Goal: Information Seeking & Learning: Learn about a topic

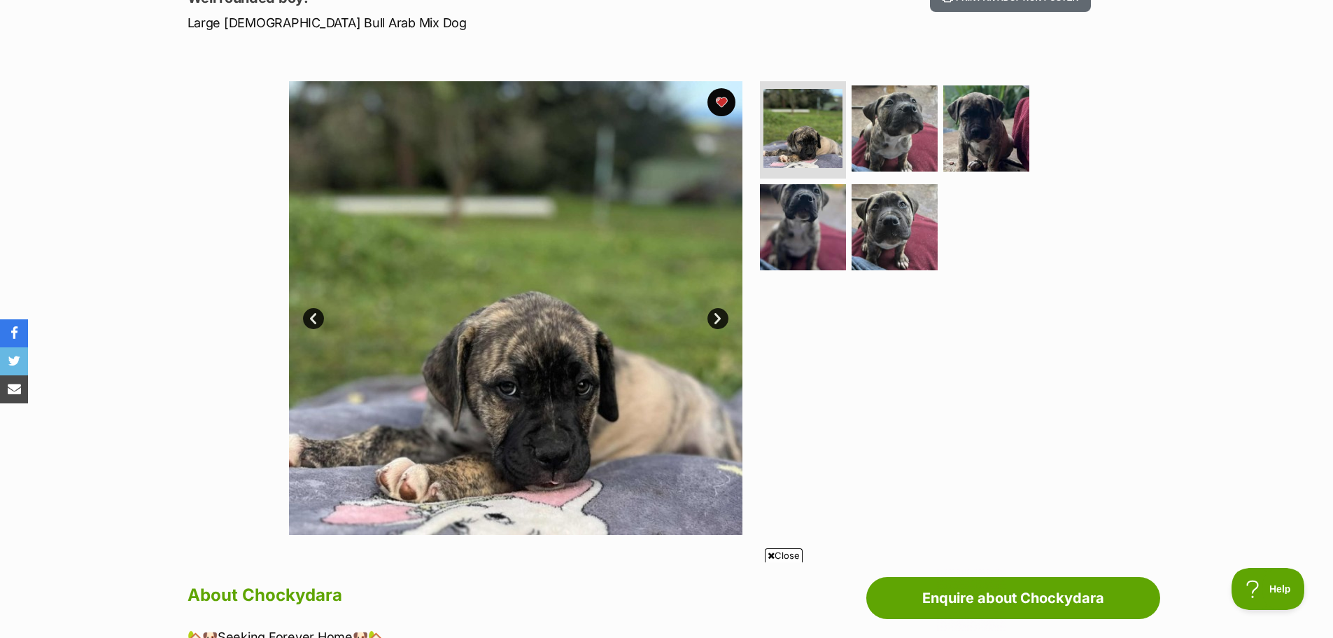
click at [712, 323] on link "Next" at bounding box center [718, 318] width 21 height 21
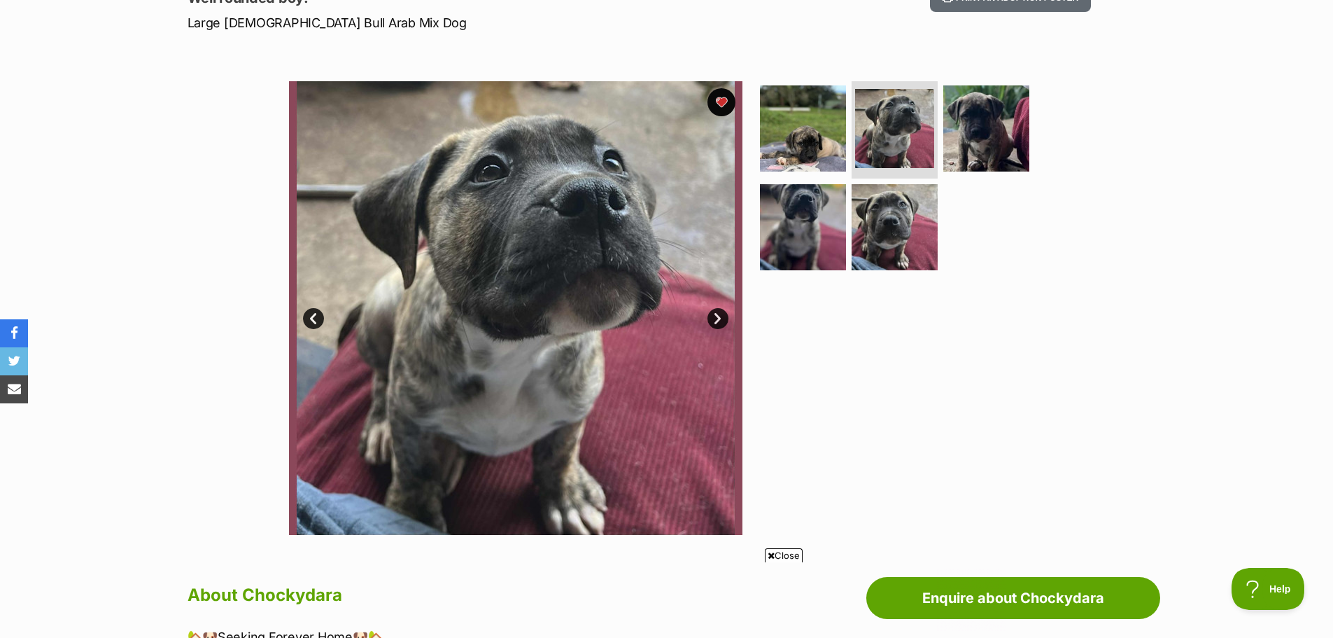
click at [712, 323] on link "Next" at bounding box center [718, 318] width 21 height 21
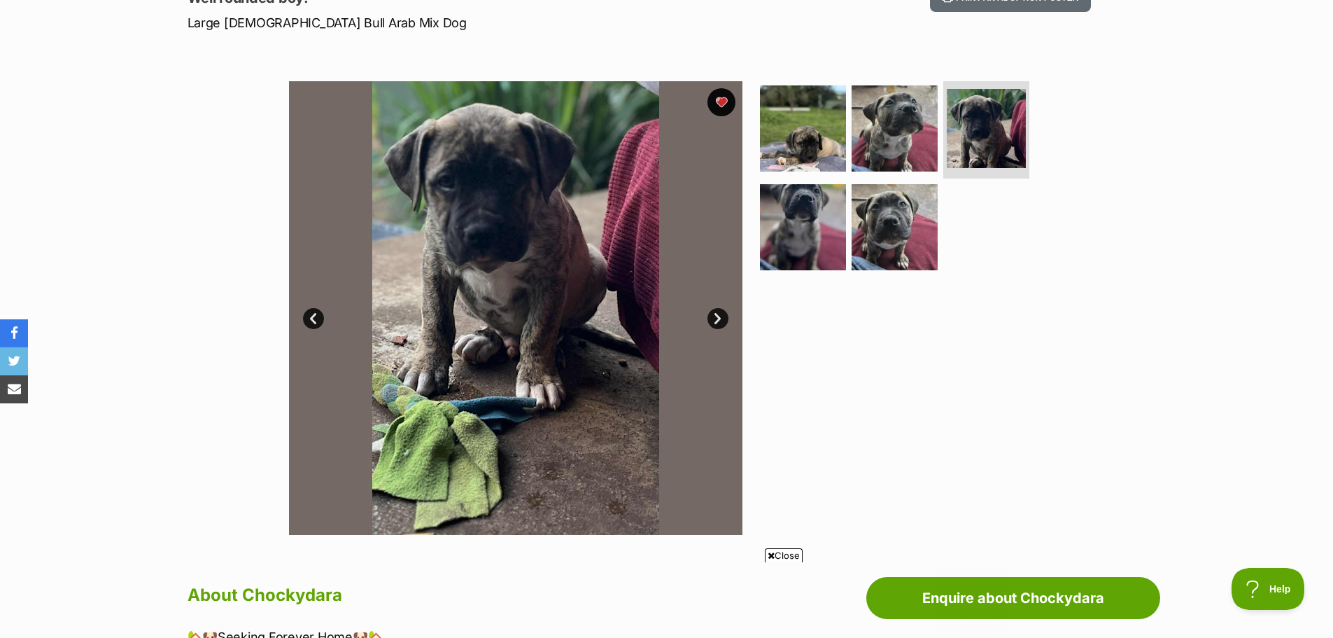
click at [712, 323] on link "Next" at bounding box center [718, 318] width 21 height 21
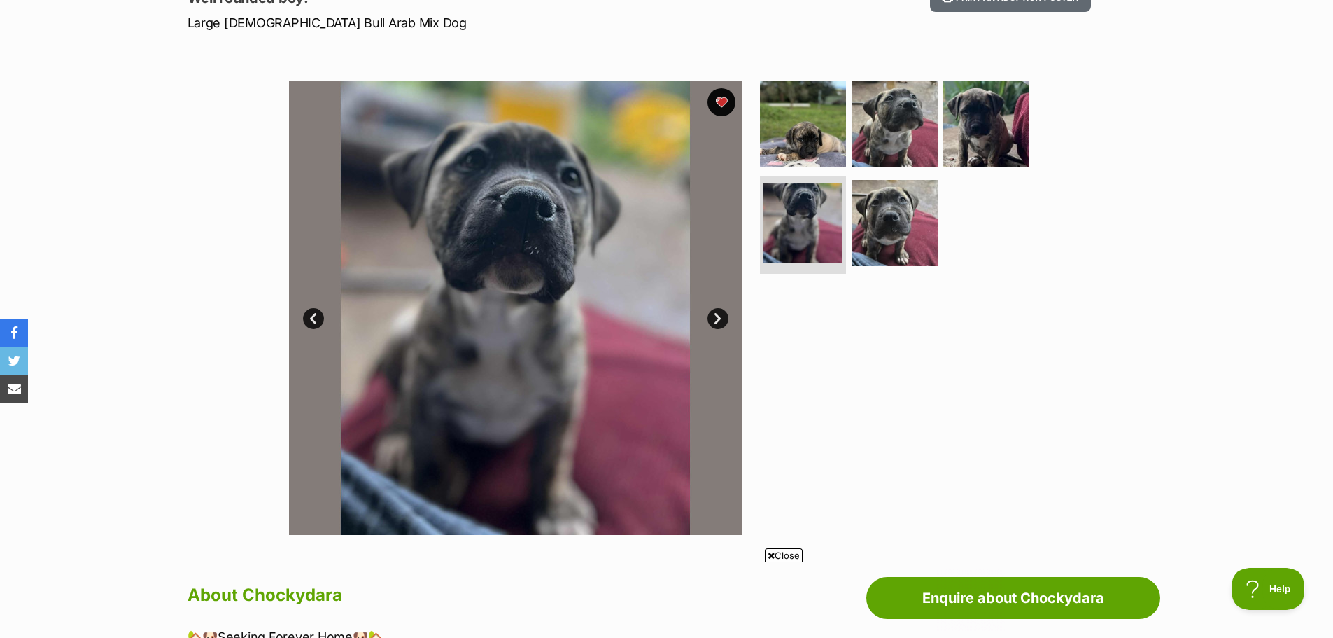
click at [712, 323] on link "Next" at bounding box center [718, 318] width 21 height 21
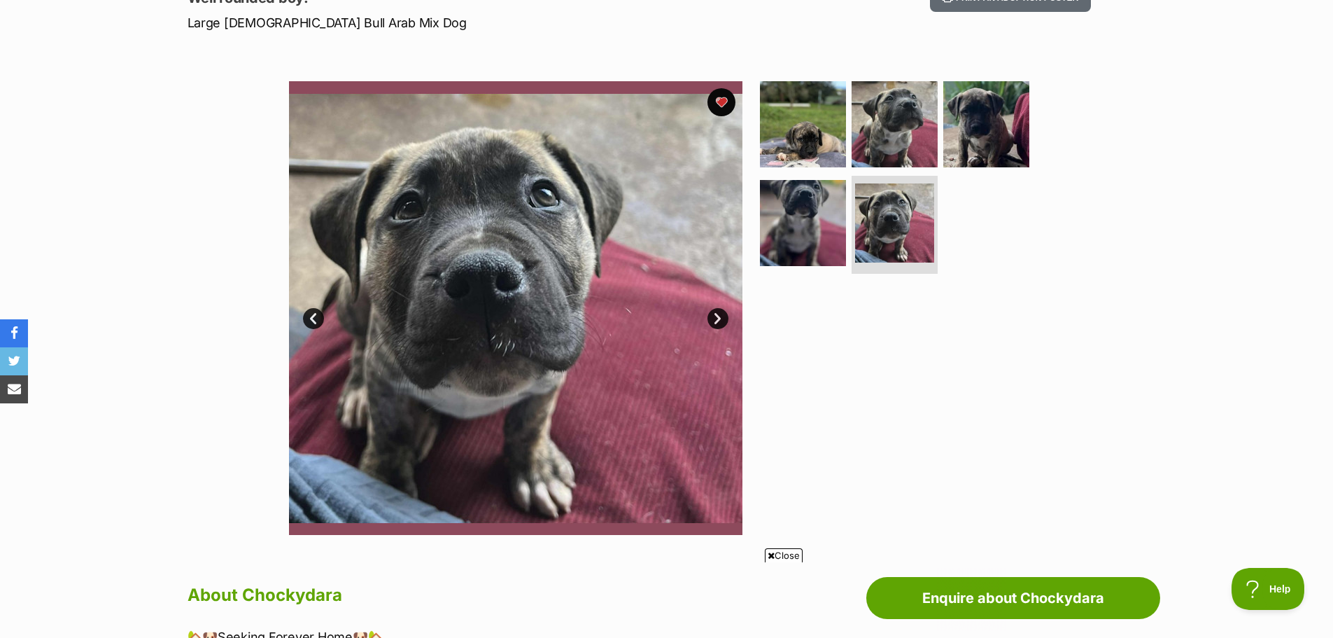
click at [712, 323] on link "Next" at bounding box center [718, 318] width 21 height 21
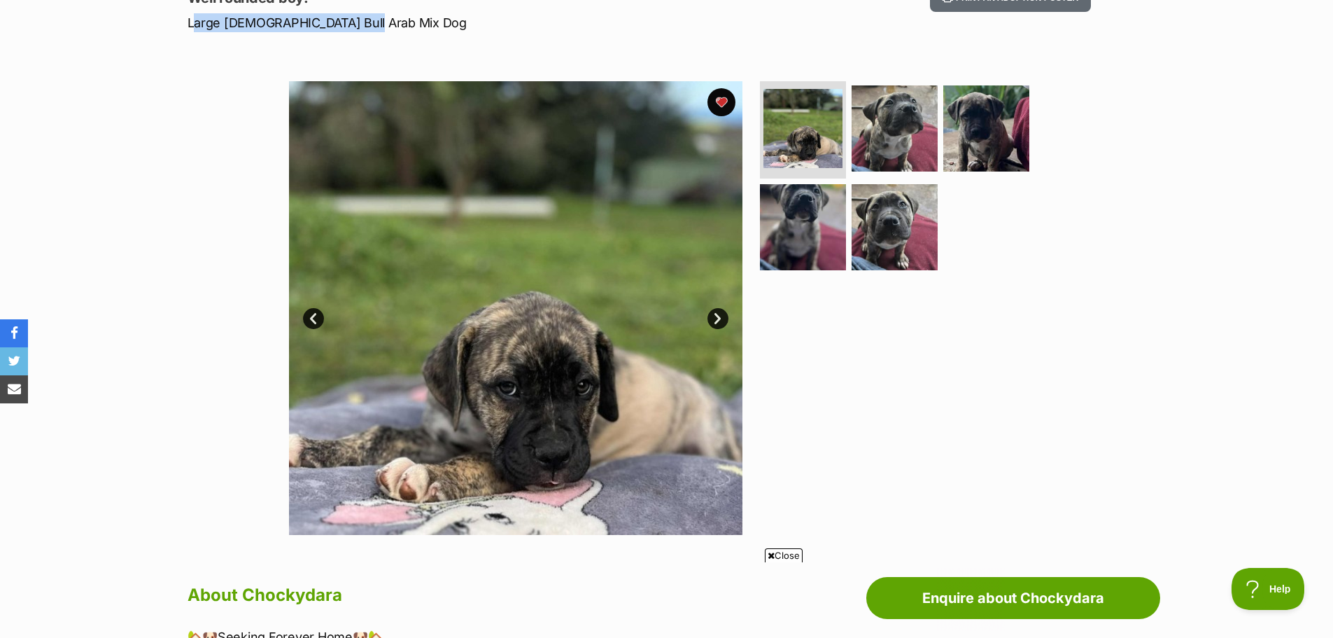
drag, startPoint x: 365, startPoint y: 22, endPoint x: 181, endPoint y: 27, distance: 184.1
copy p "Large [DEMOGRAPHIC_DATA] Bull Arab Mix Dog"
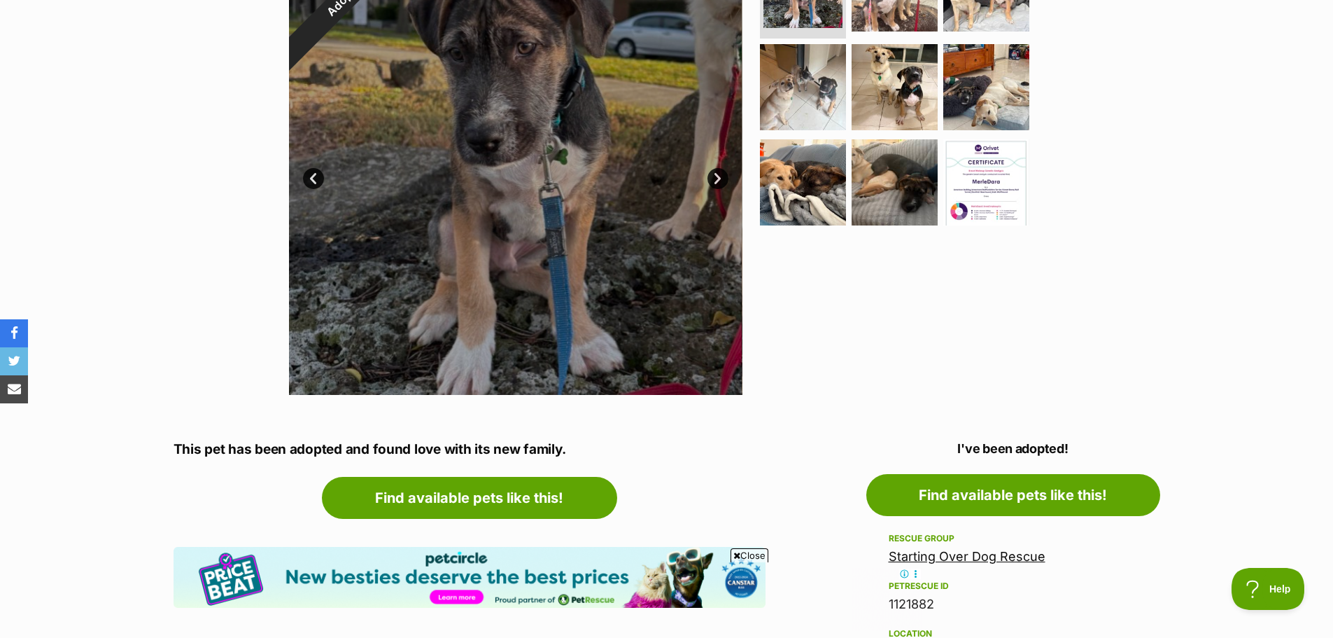
click at [720, 176] on link "Next" at bounding box center [718, 178] width 21 height 21
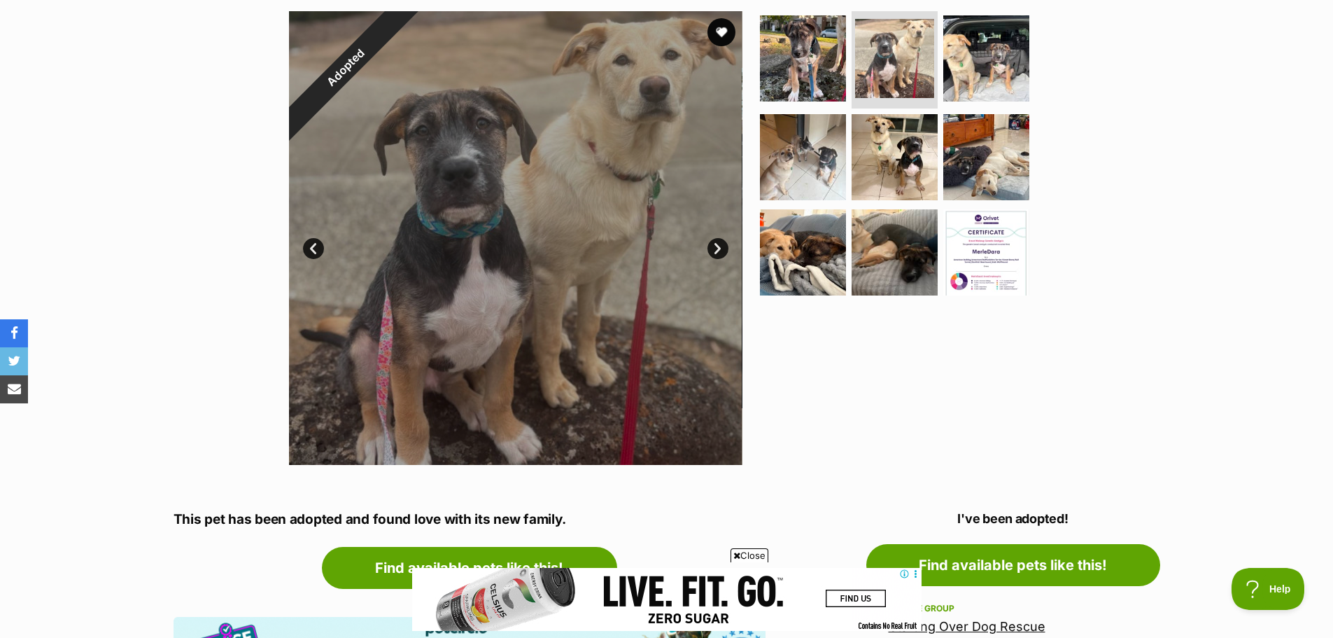
click at [715, 250] on link "Next" at bounding box center [718, 248] width 21 height 21
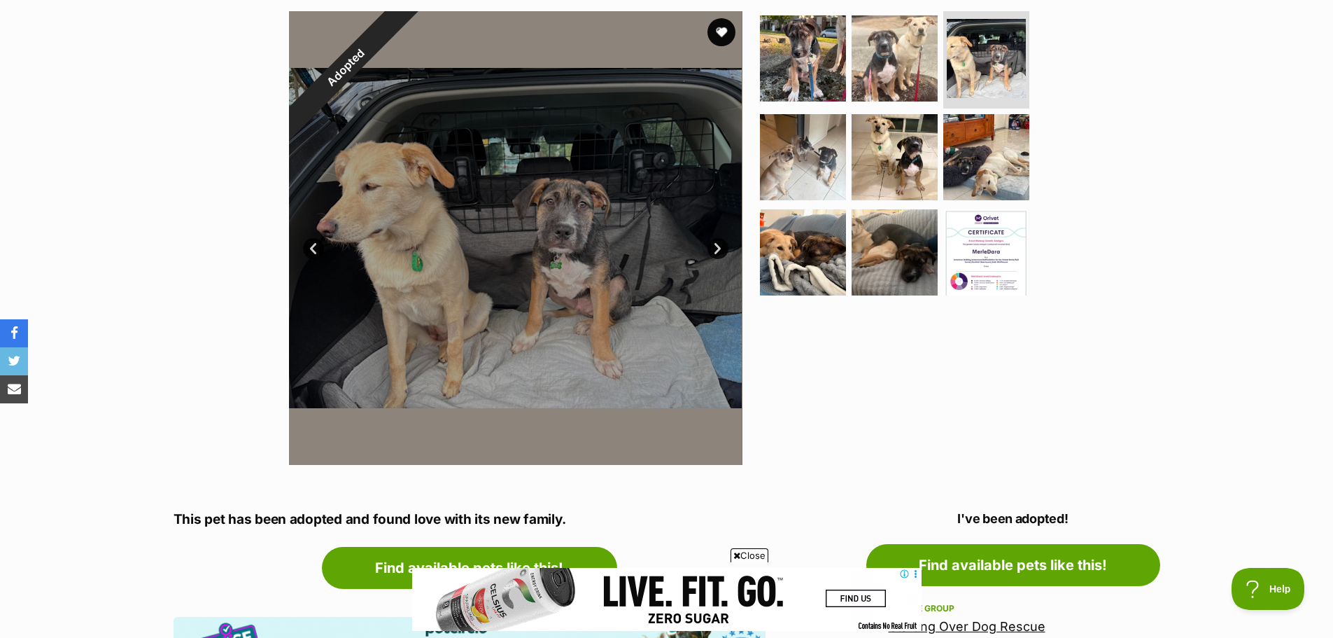
click at [715, 250] on link "Next" at bounding box center [718, 248] width 21 height 21
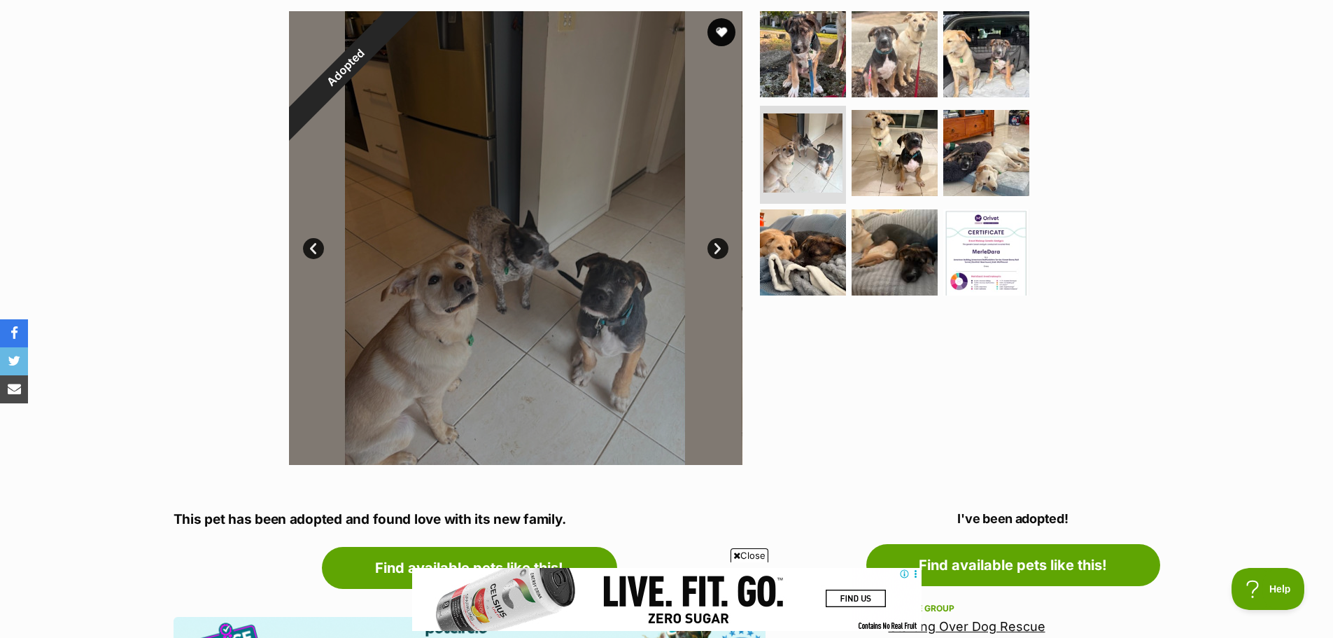
click at [715, 250] on link "Next" at bounding box center [718, 248] width 21 height 21
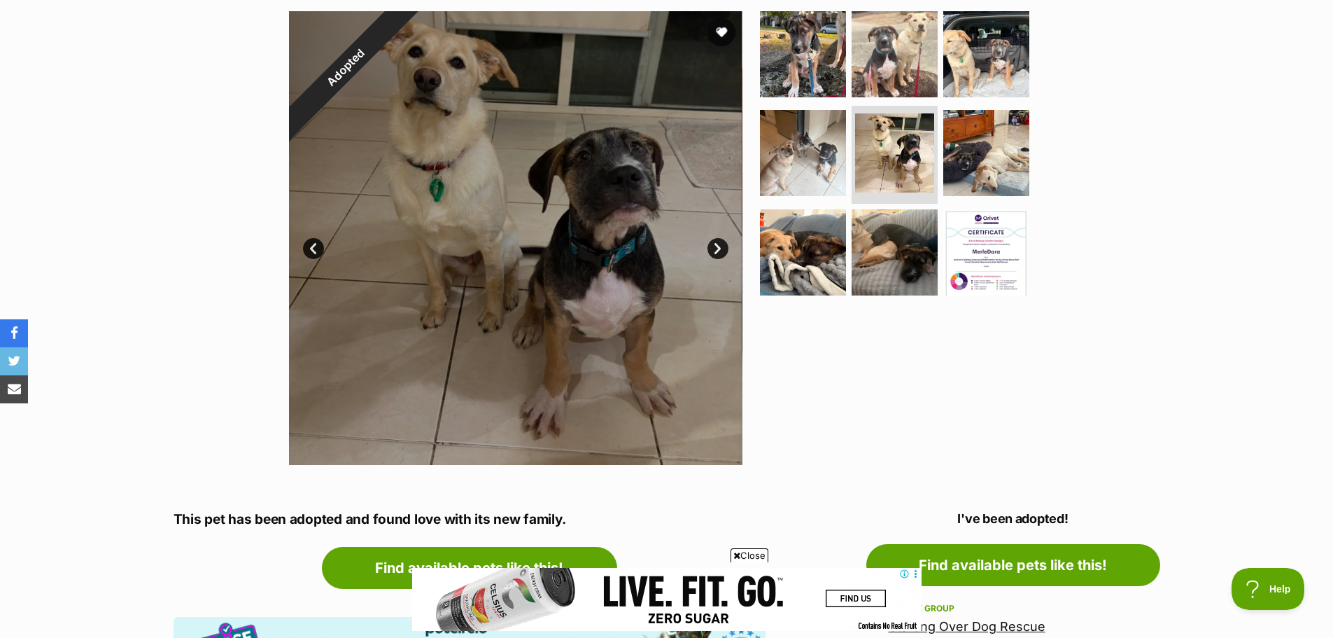
click at [715, 250] on link "Next" at bounding box center [718, 248] width 21 height 21
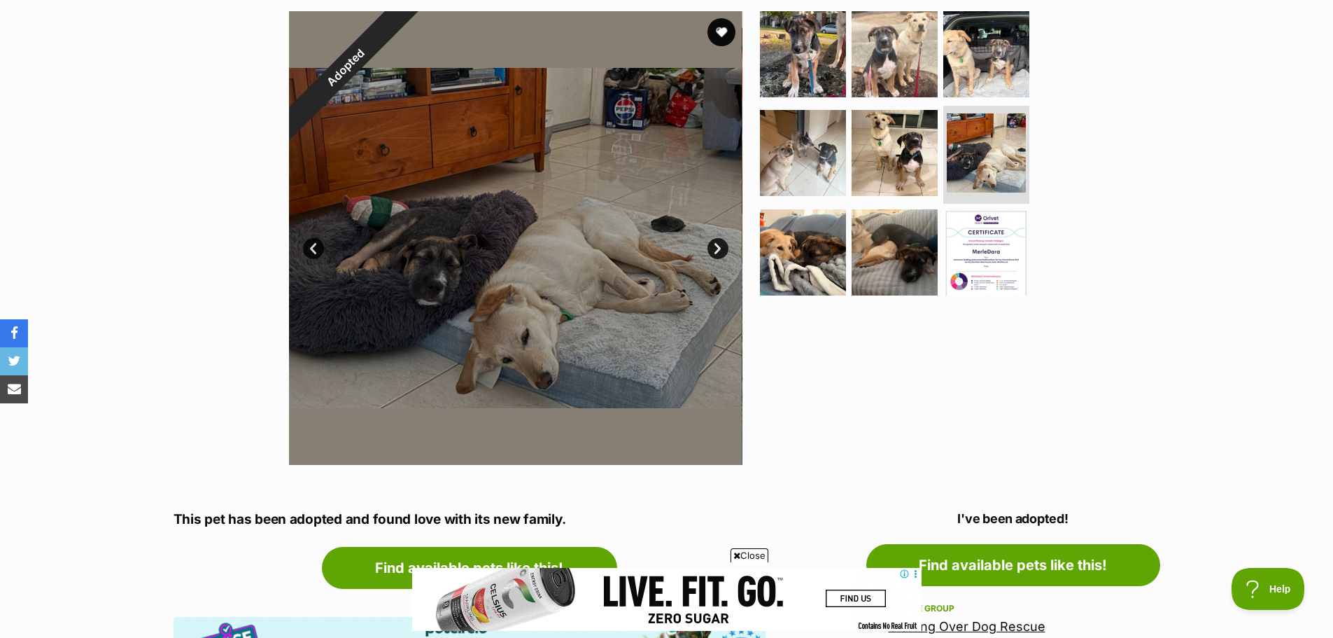
click at [715, 250] on link "Next" at bounding box center [718, 248] width 21 height 21
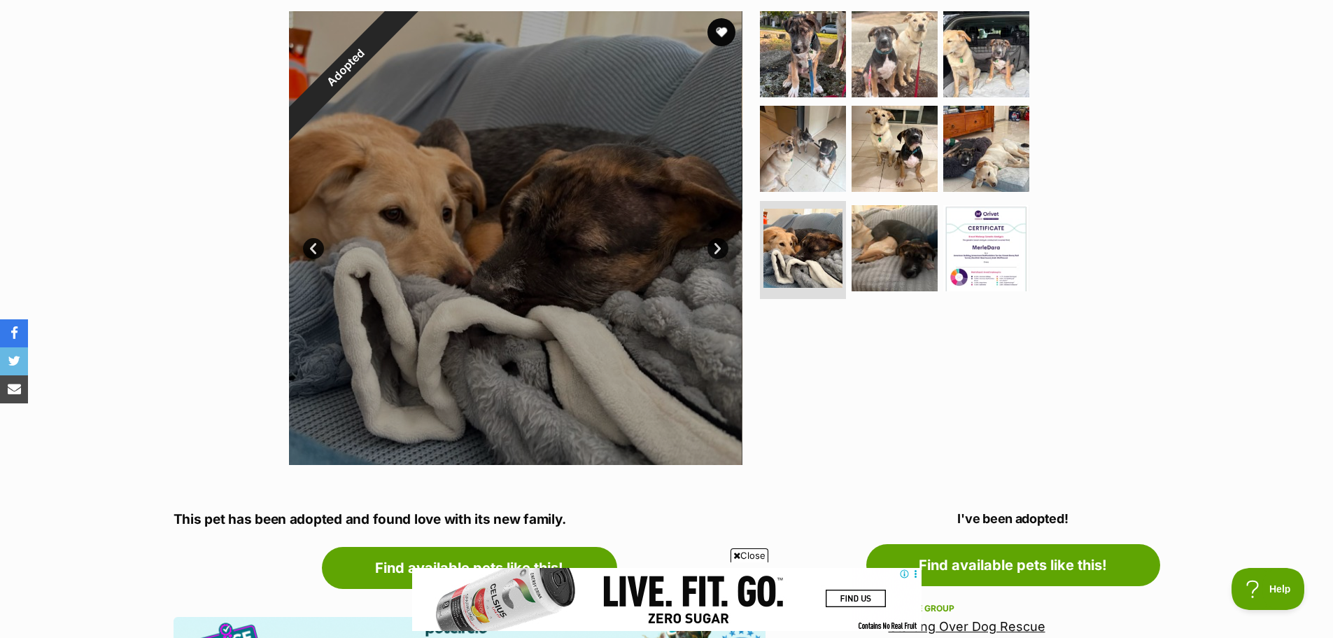
click at [715, 250] on link "Next" at bounding box center [718, 248] width 21 height 21
